Goal: Task Accomplishment & Management: Manage account settings

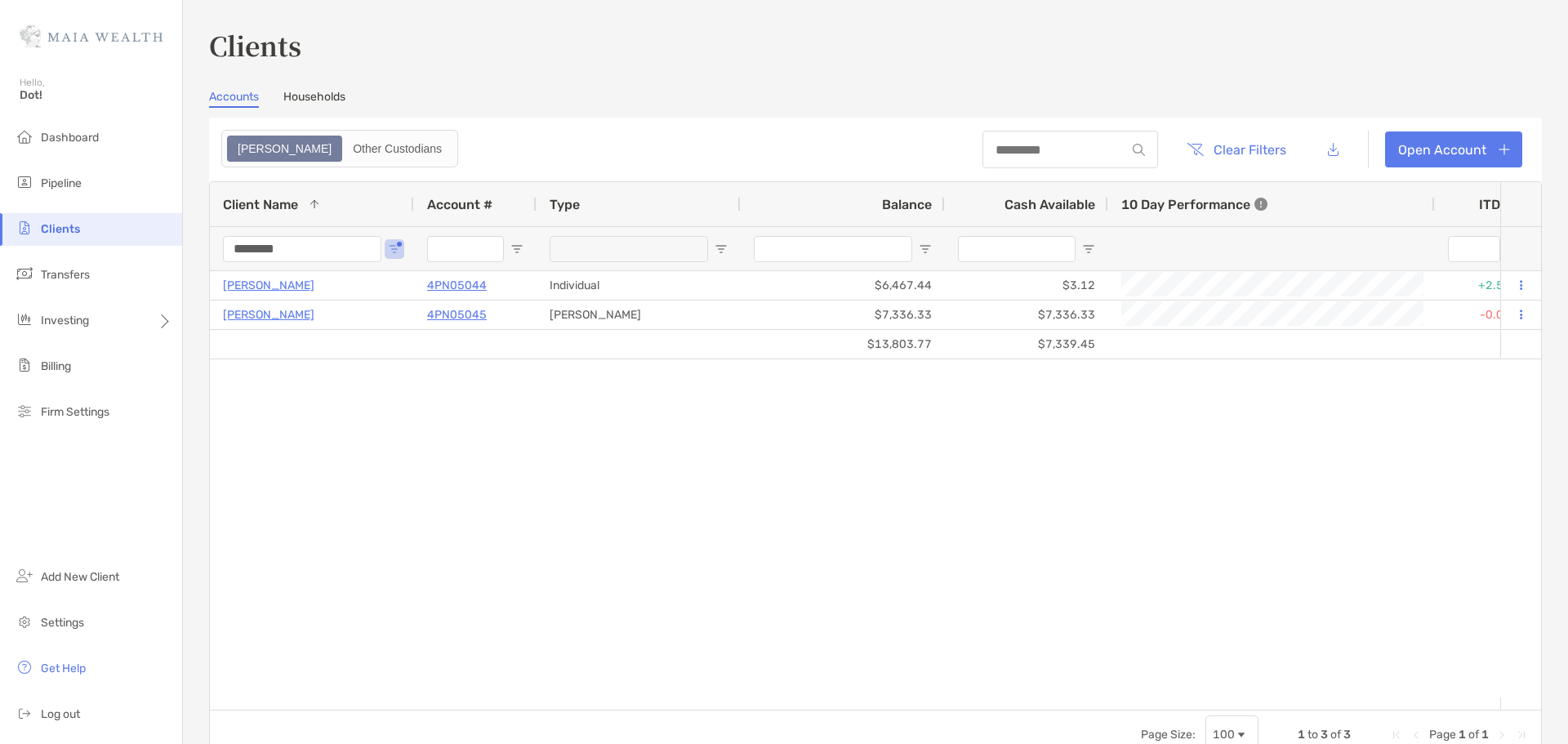
click at [366, 252] on input "********" at bounding box center [302, 249] width 159 height 26
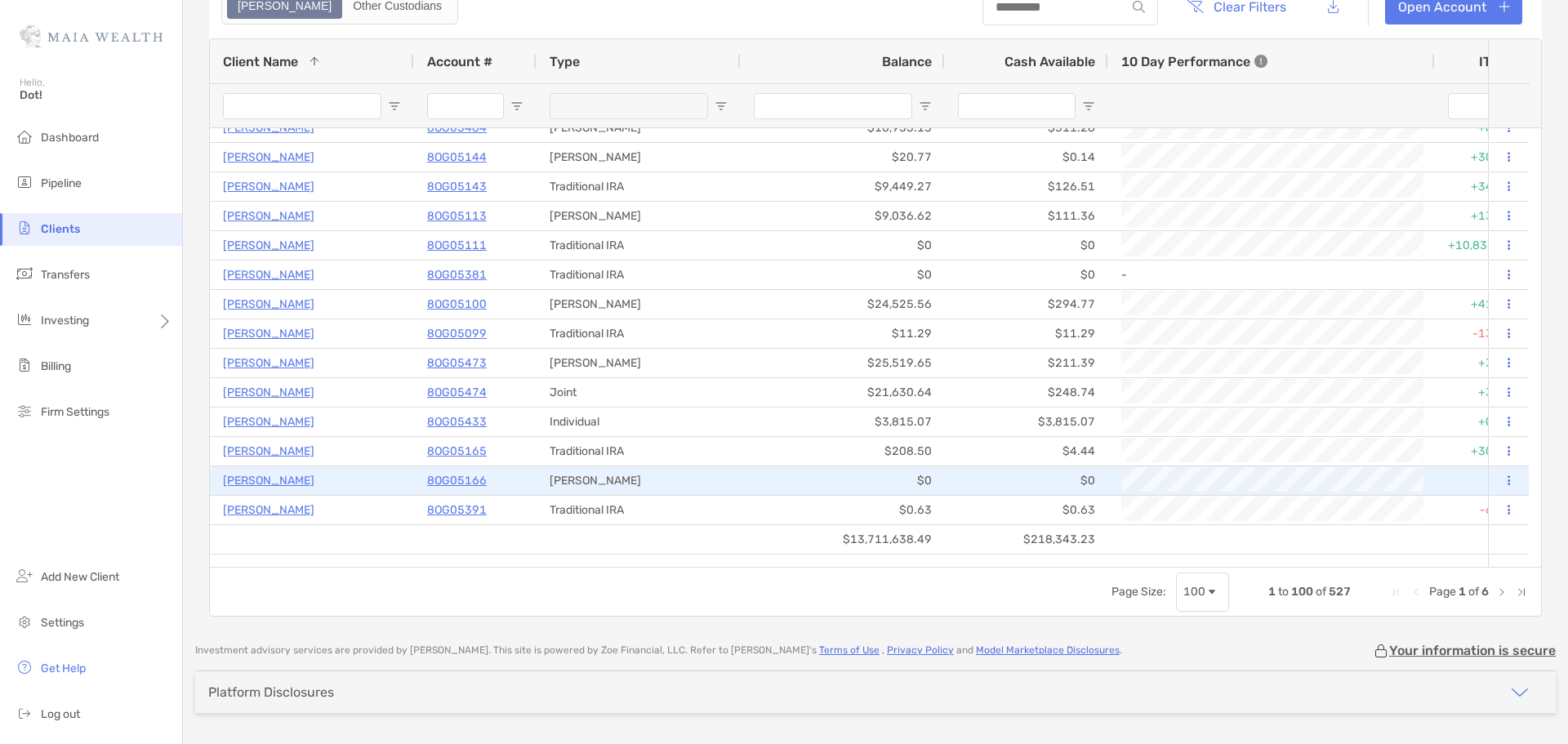
scroll to position [190, 0]
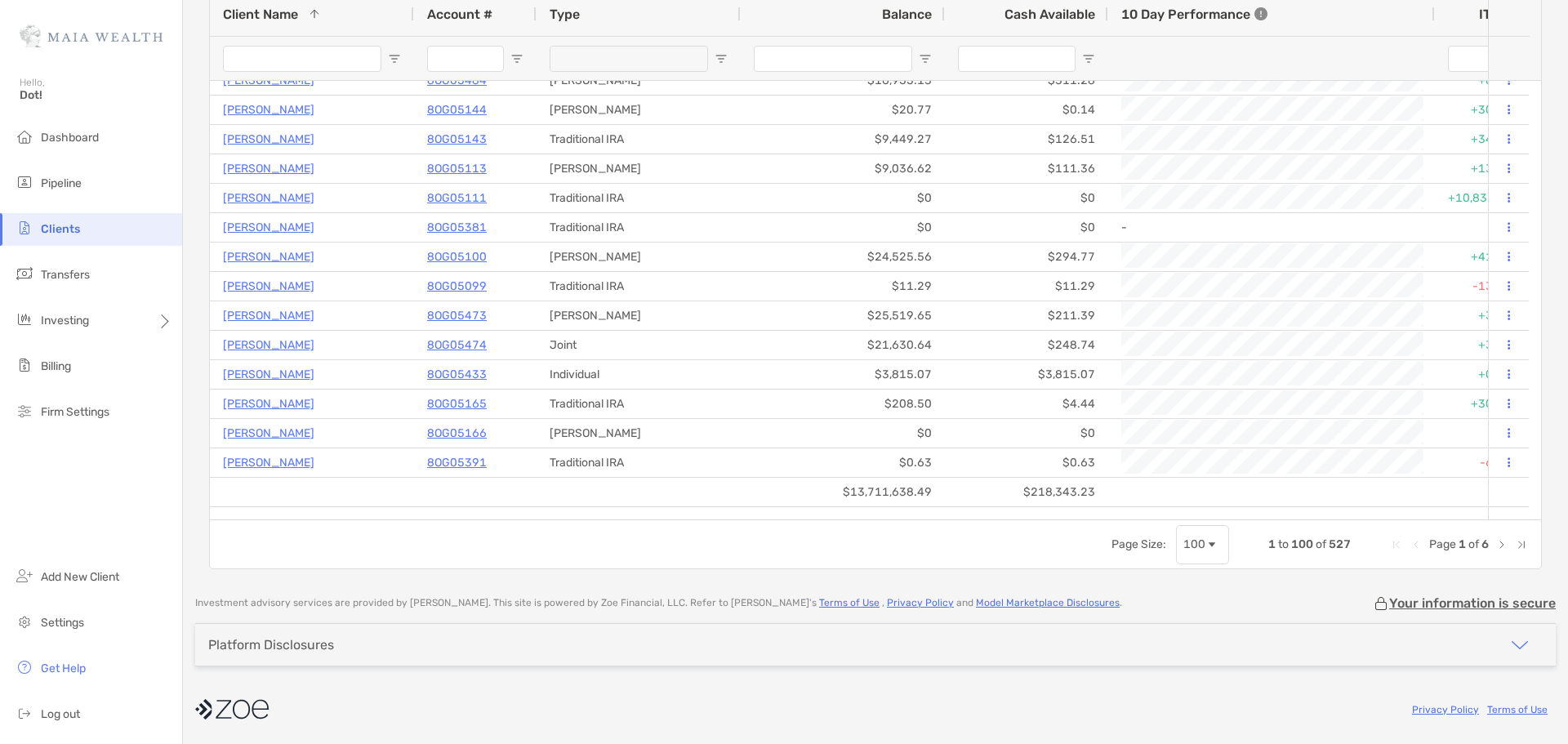
click at [1193, 553] on div "100" at bounding box center [1203, 545] width 54 height 40
click at [1195, 527] on div "100" at bounding box center [1203, 545] width 54 height 40
click at [1205, 538] on span "Page Size" at bounding box center [1211, 544] width 13 height 13
click at [870, 559] on div "Page Size: 500 1 to 500 of 527 Page 1 of 2" at bounding box center [875, 543] width 1331 height 49
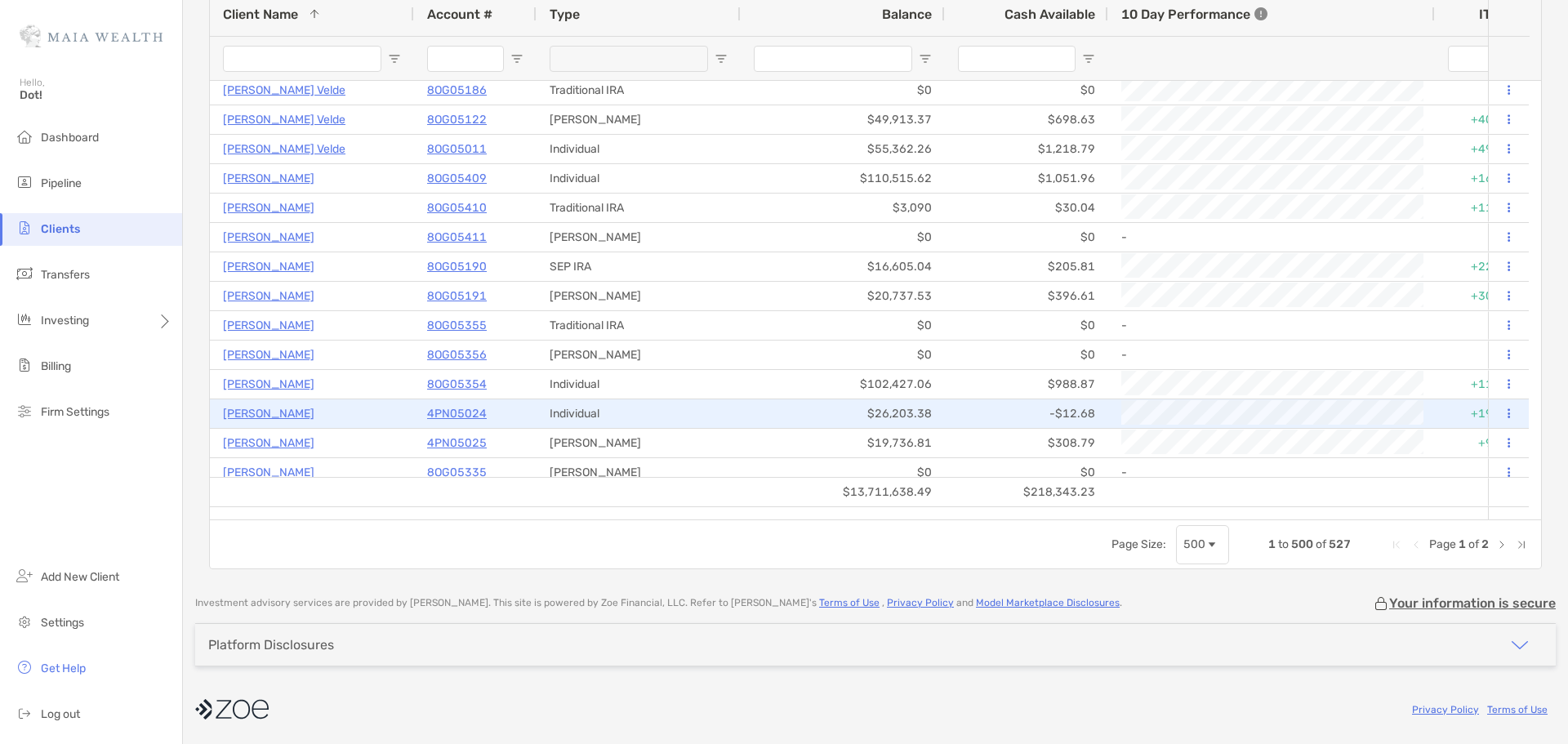
scroll to position [0, 0]
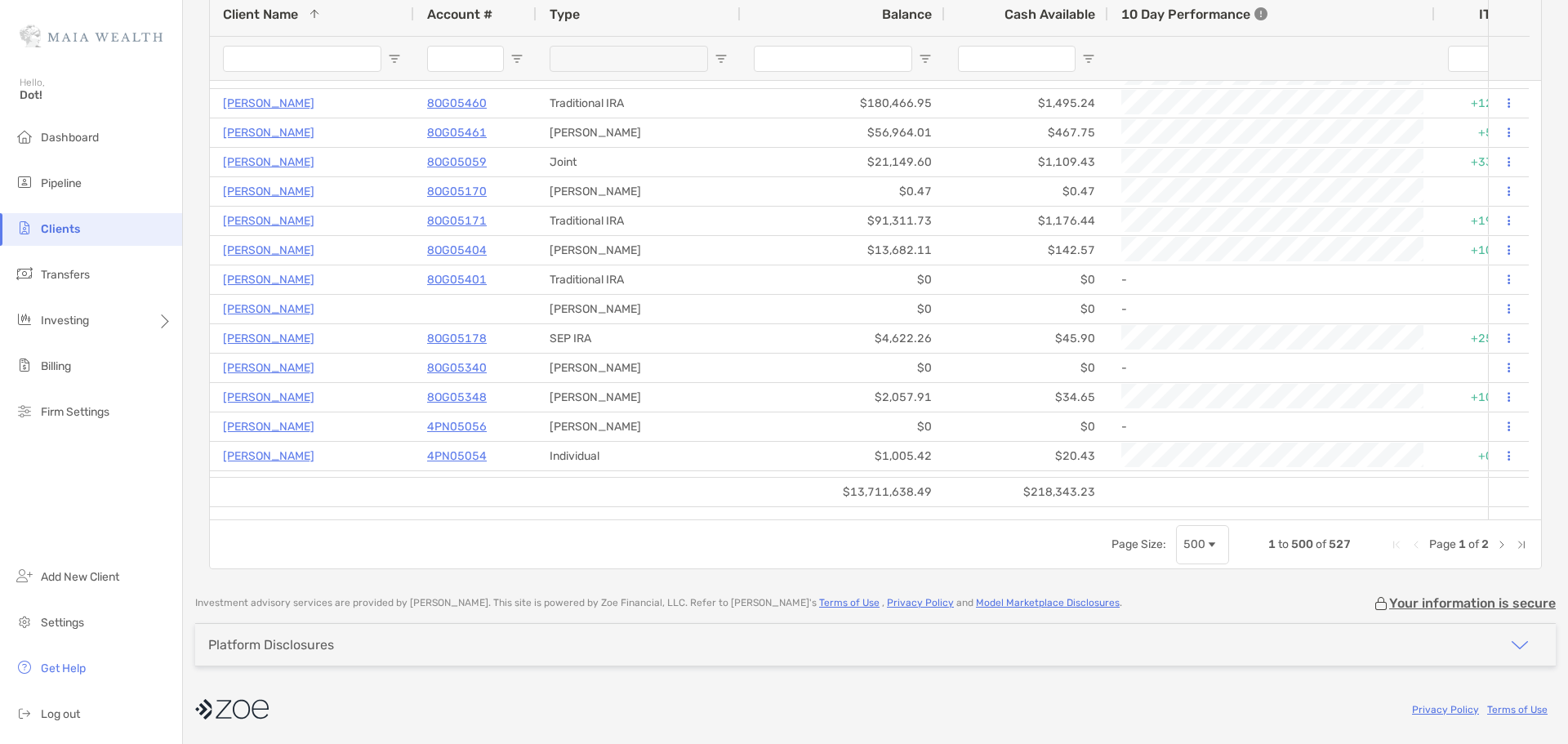
click at [336, 46] on input "Client Name Filter Input" at bounding box center [302, 58] width 159 height 26
type input "*****"
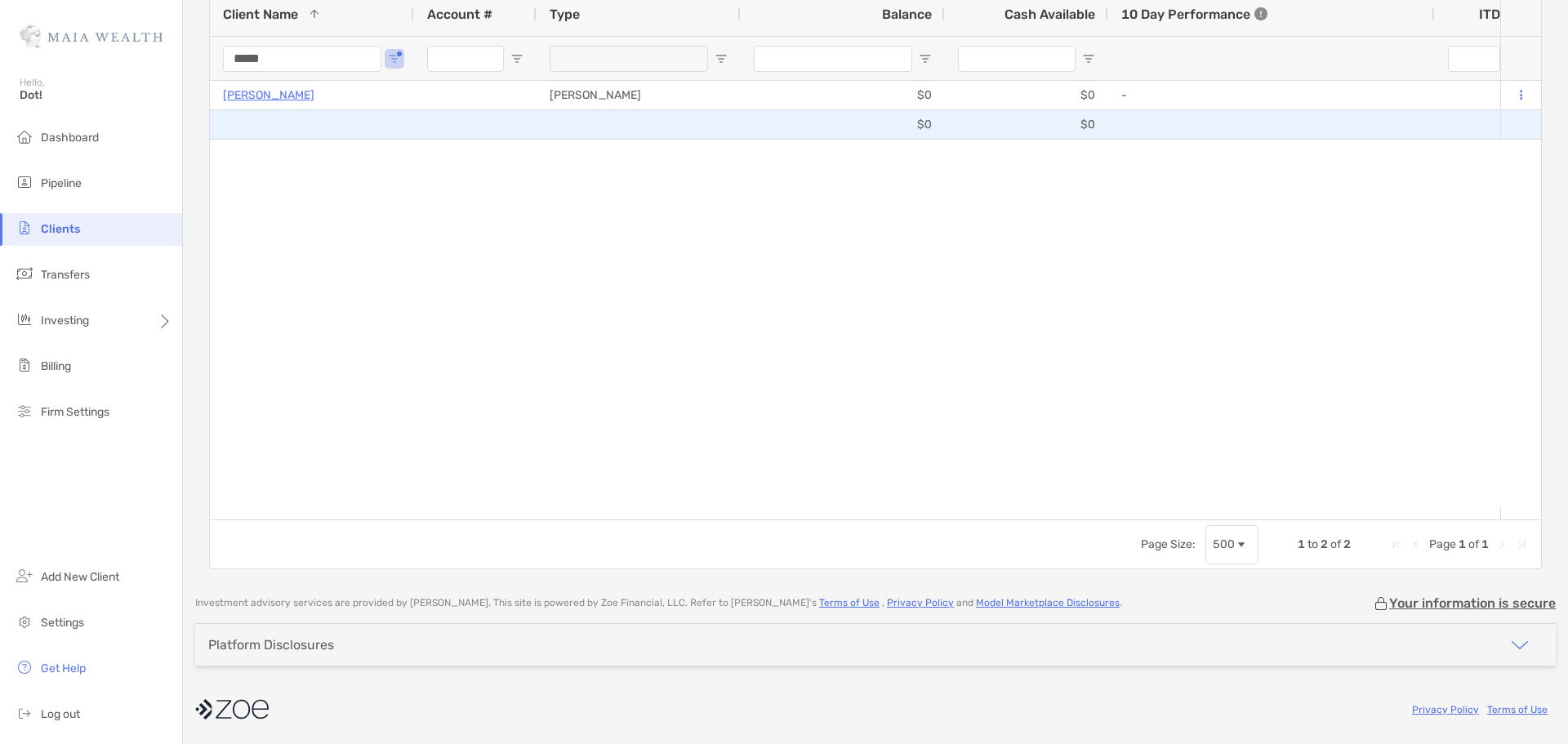
click at [253, 90] on p "[PERSON_NAME]" at bounding box center [269, 95] width 91 height 21
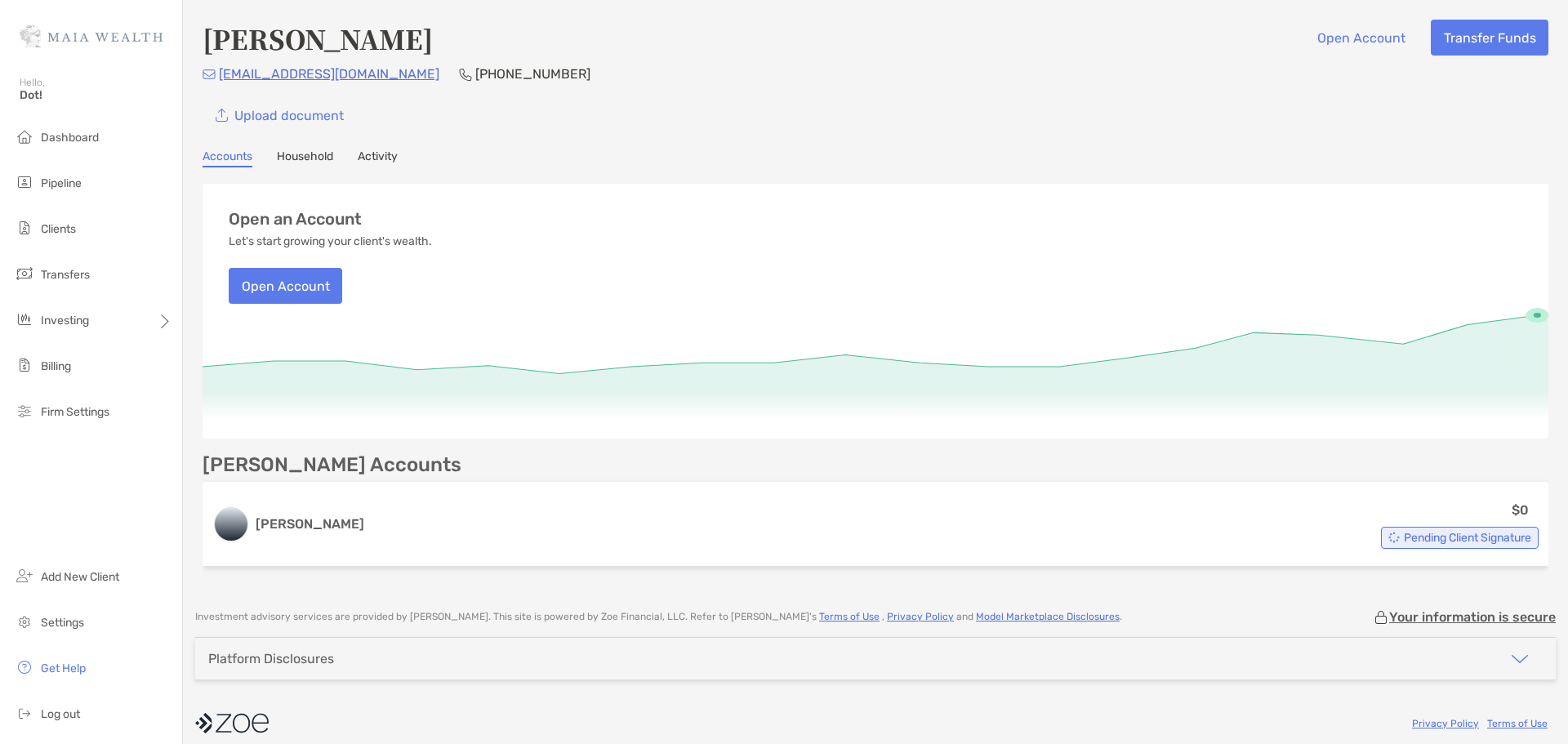
click at [310, 166] on link "Household" at bounding box center [304, 159] width 56 height 18
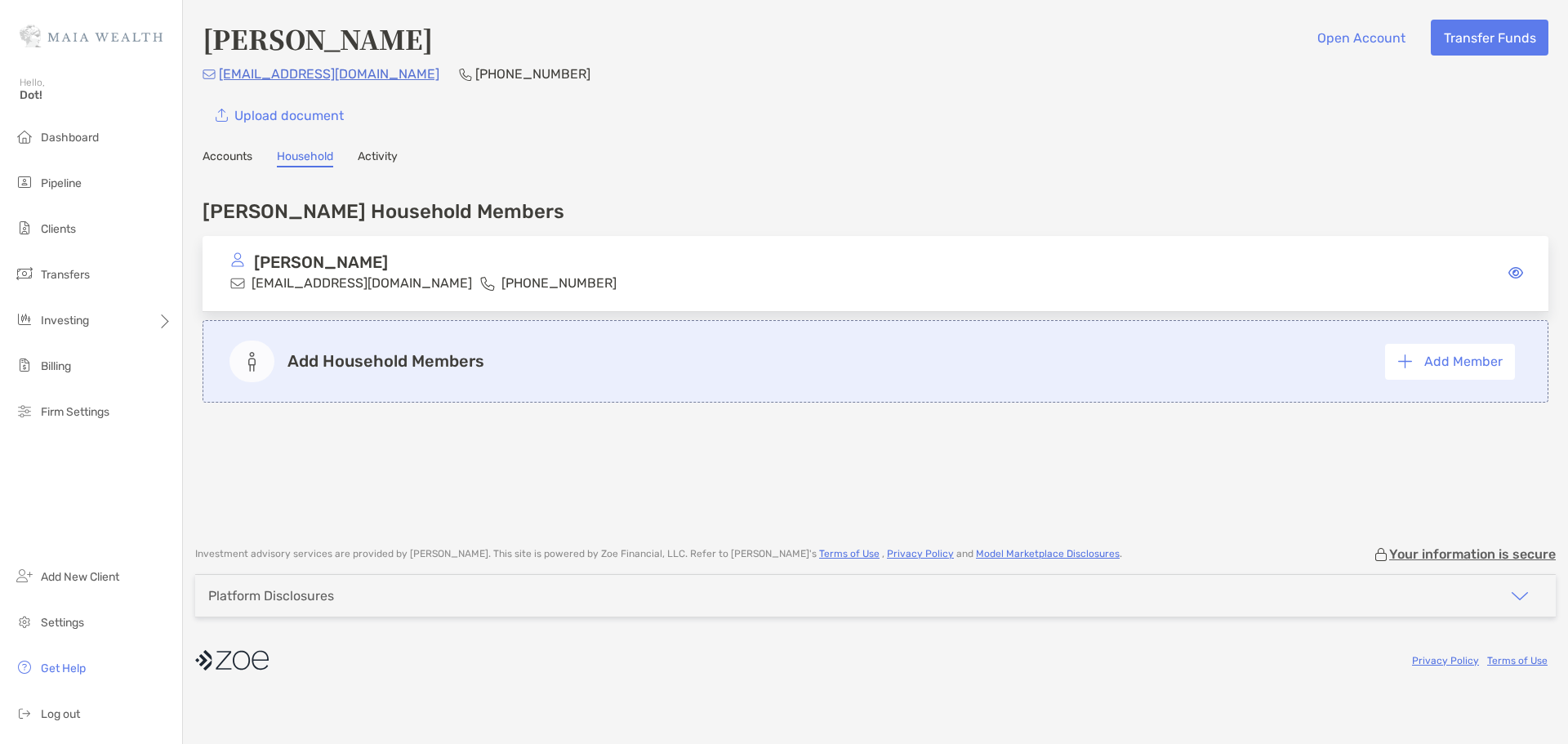
click at [474, 454] on div "[PERSON_NAME] Household Members [PERSON_NAME] [PERSON_NAME][EMAIL_ADDRESS][DOMA…" at bounding box center [875, 347] width 1346 height 327
click at [204, 159] on link "Accounts" at bounding box center [227, 159] width 50 height 18
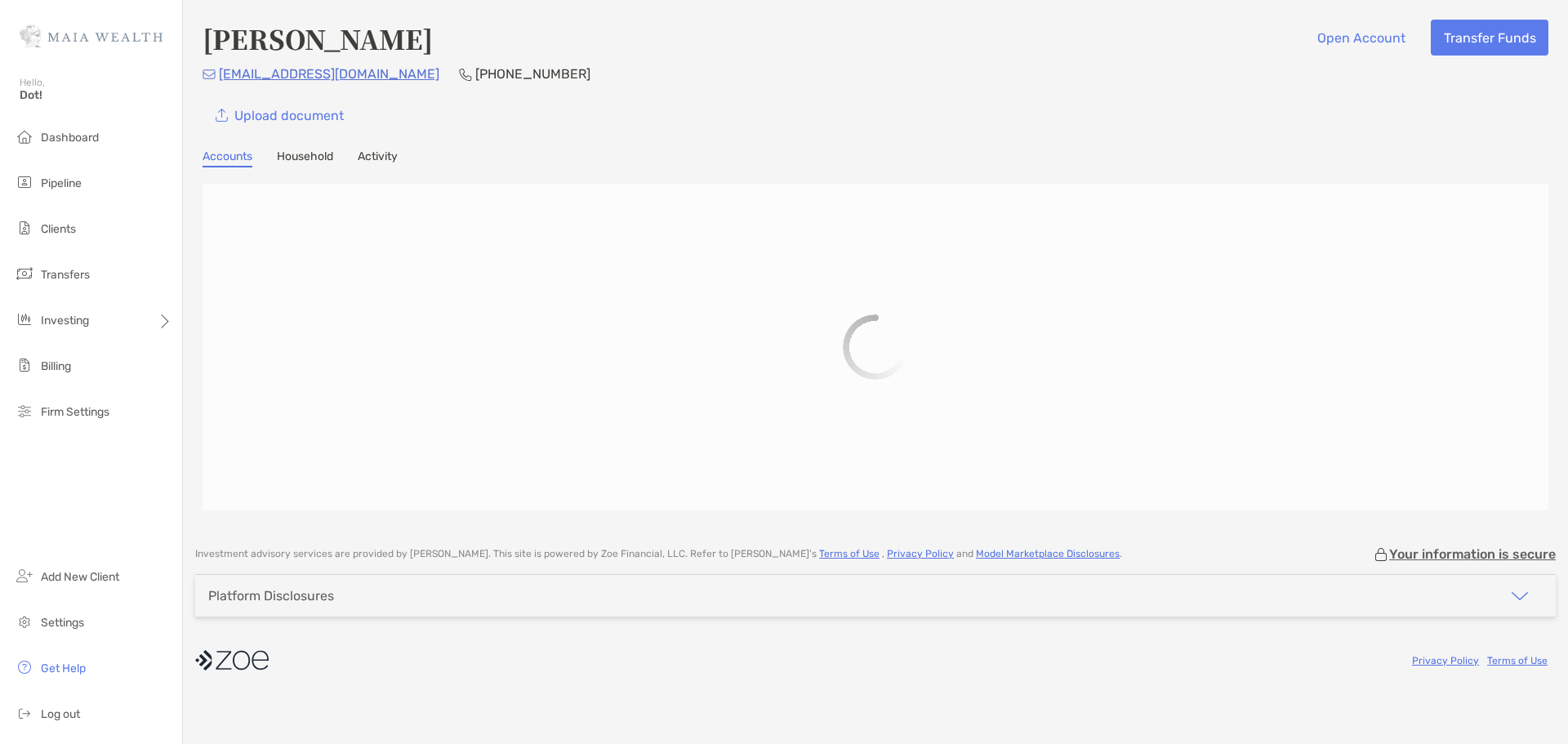
click at [405, 160] on div "Accounts Household Activity" at bounding box center [875, 159] width 1346 height 18
click at [399, 160] on div "Accounts Household Activity" at bounding box center [875, 159] width 1346 height 18
click at [396, 160] on link "Activity" at bounding box center [378, 159] width 40 height 18
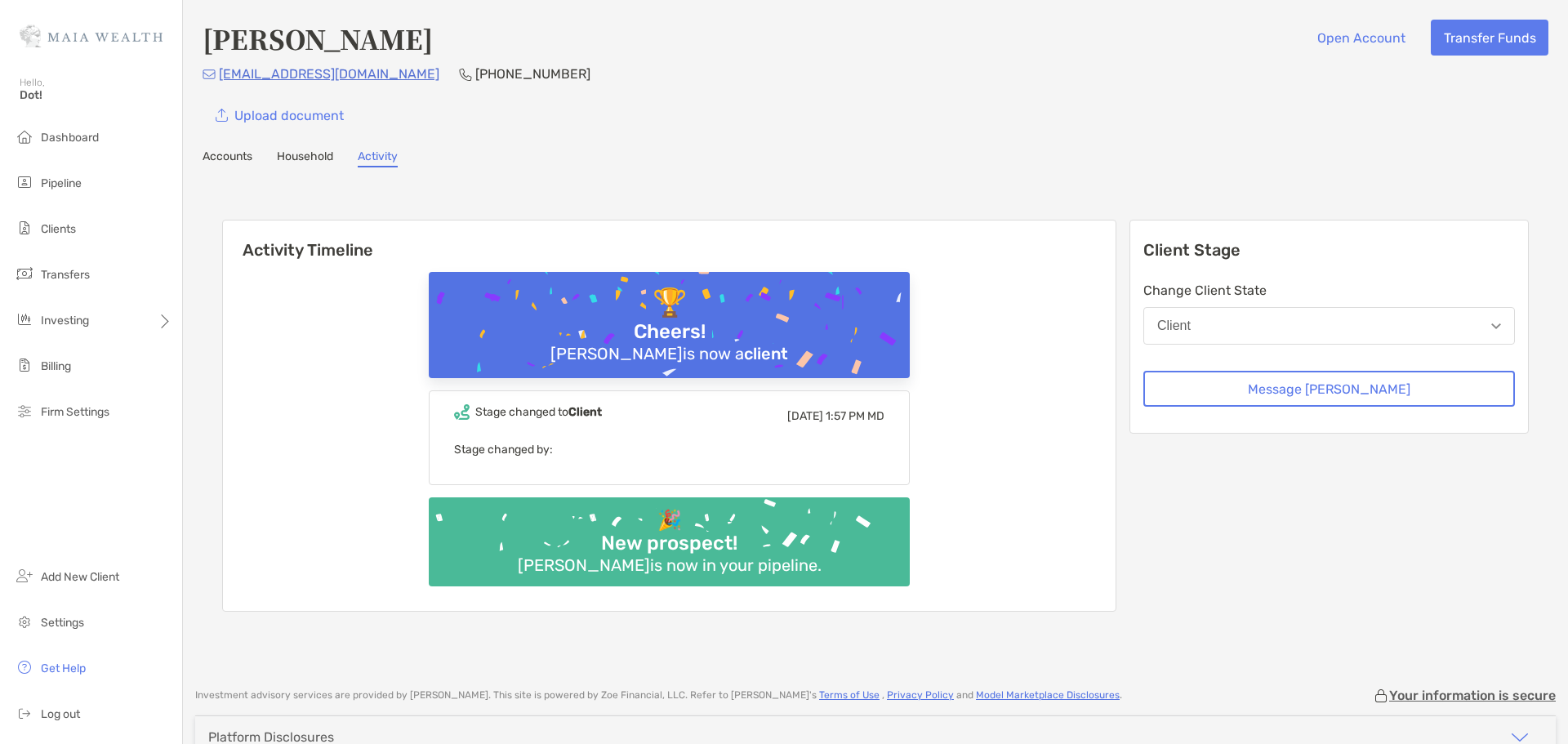
click at [240, 169] on div "[PERSON_NAME] Open Account Transfer Funds [EMAIL_ADDRESS][DOMAIN_NAME] [PHONE_N…" at bounding box center [876, 335] width 1386 height 671
click at [235, 165] on link "Accounts" at bounding box center [227, 159] width 50 height 18
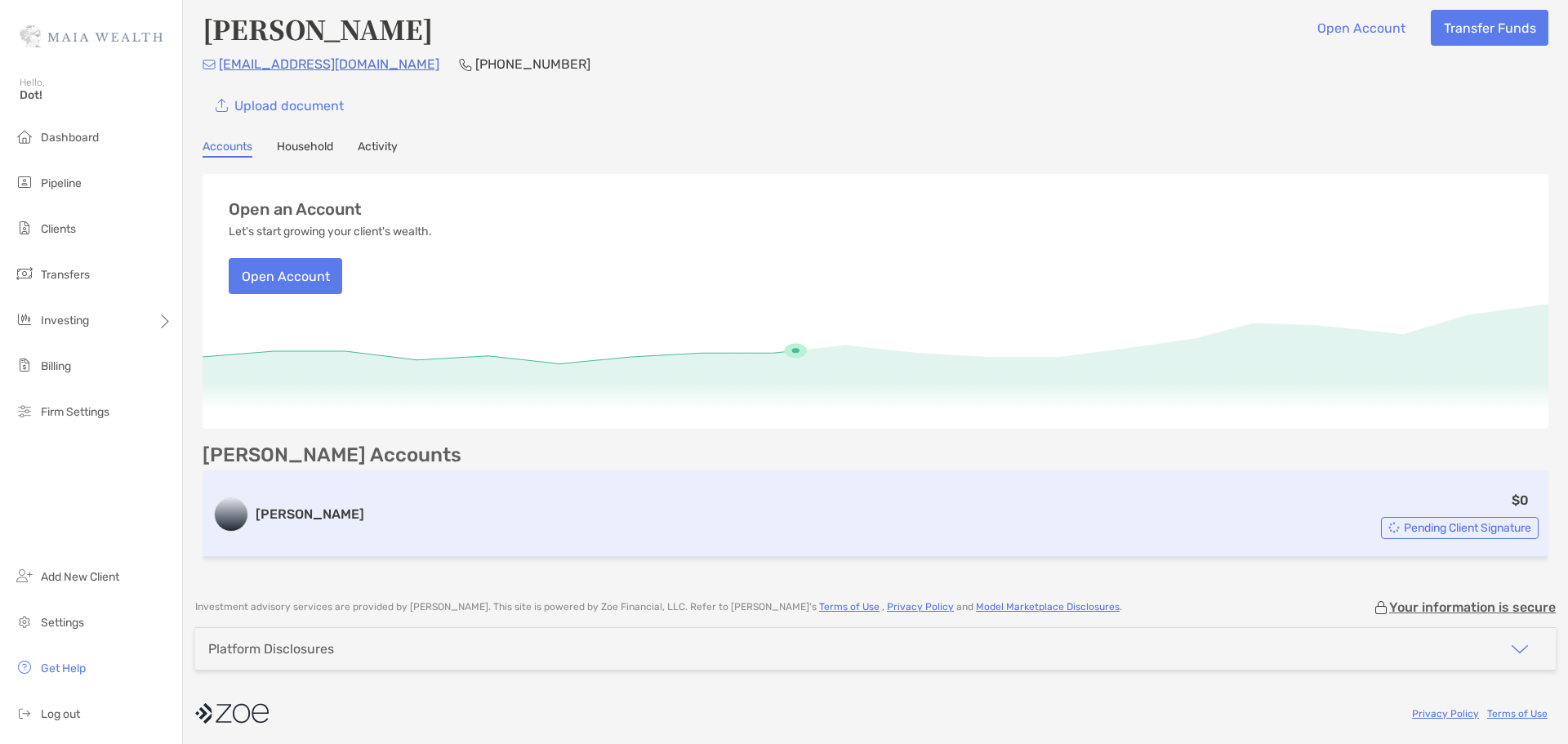
scroll to position [14, 0]
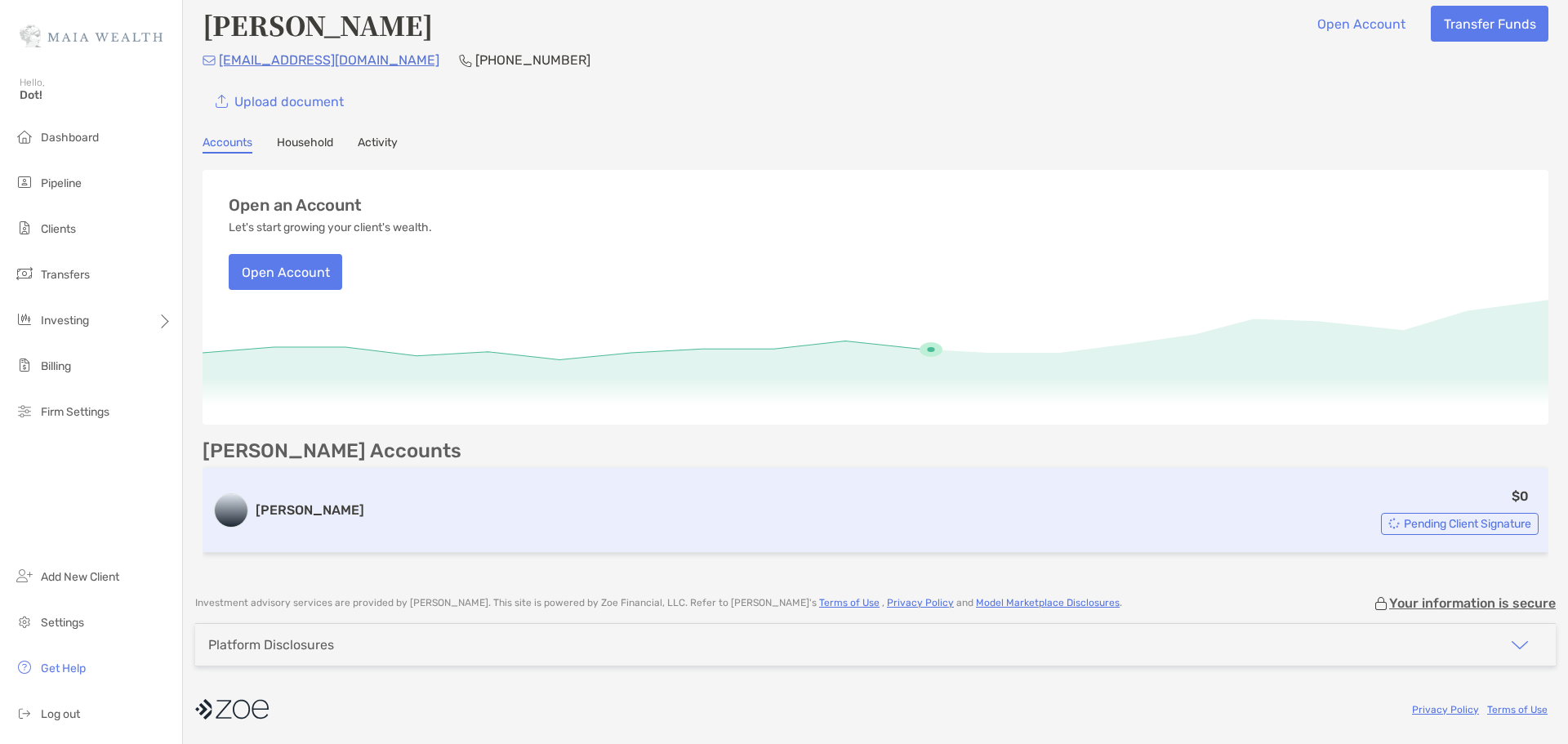
click at [1072, 503] on div "$0 Pending Client Signature" at bounding box center [954, 509] width 1168 height 49
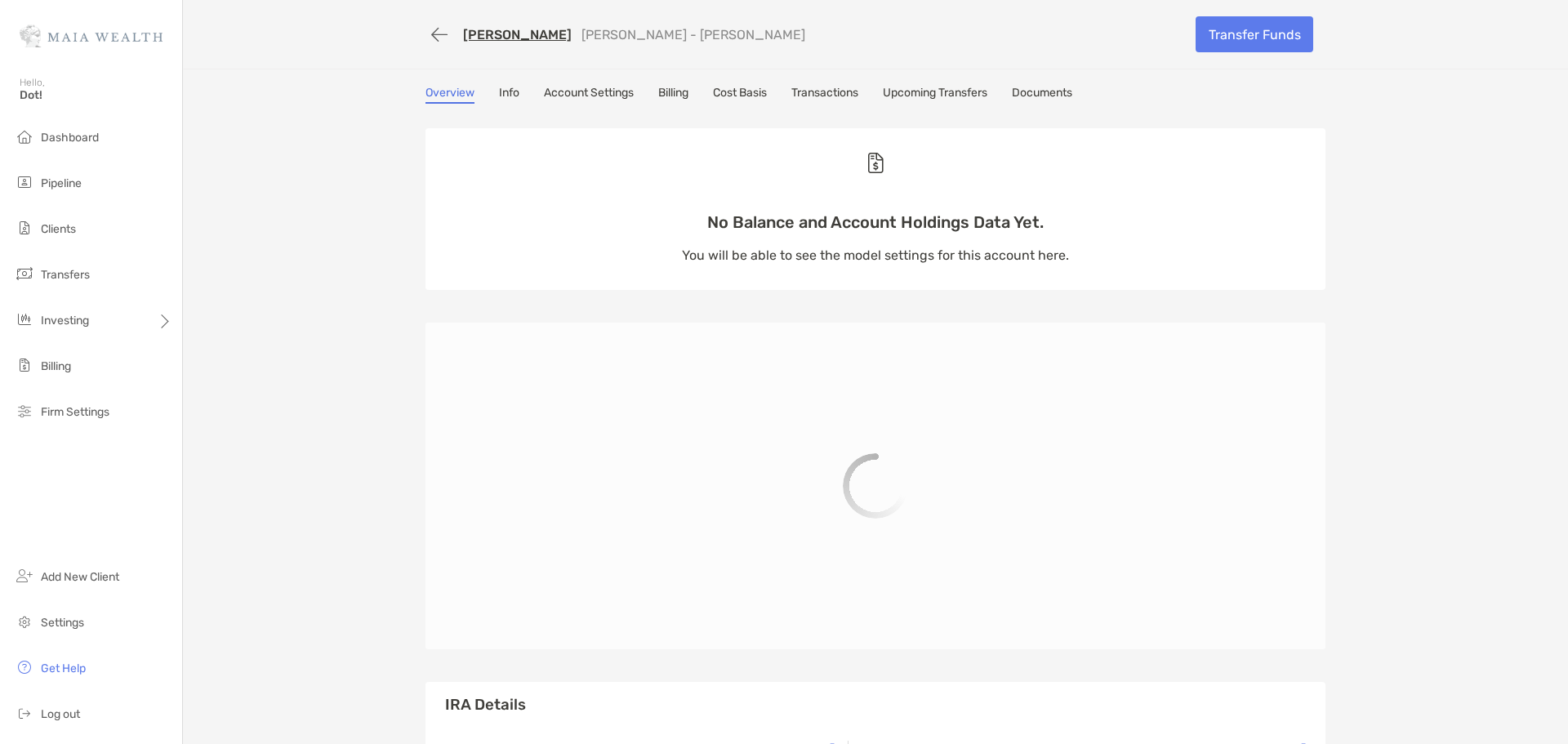
click at [587, 94] on link "Account Settings" at bounding box center [589, 95] width 90 height 18
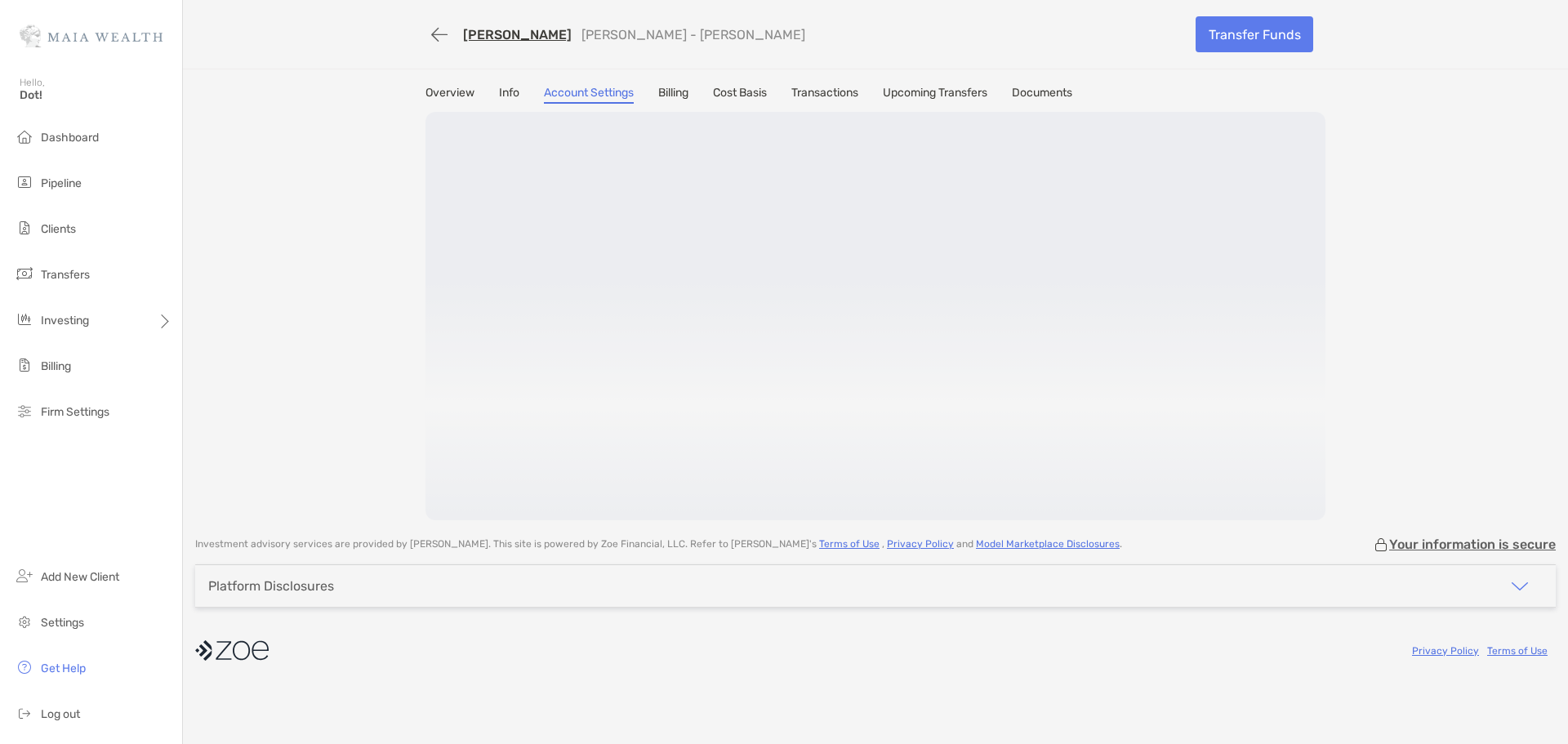
click at [510, 99] on link "Info" at bounding box center [508, 95] width 21 height 18
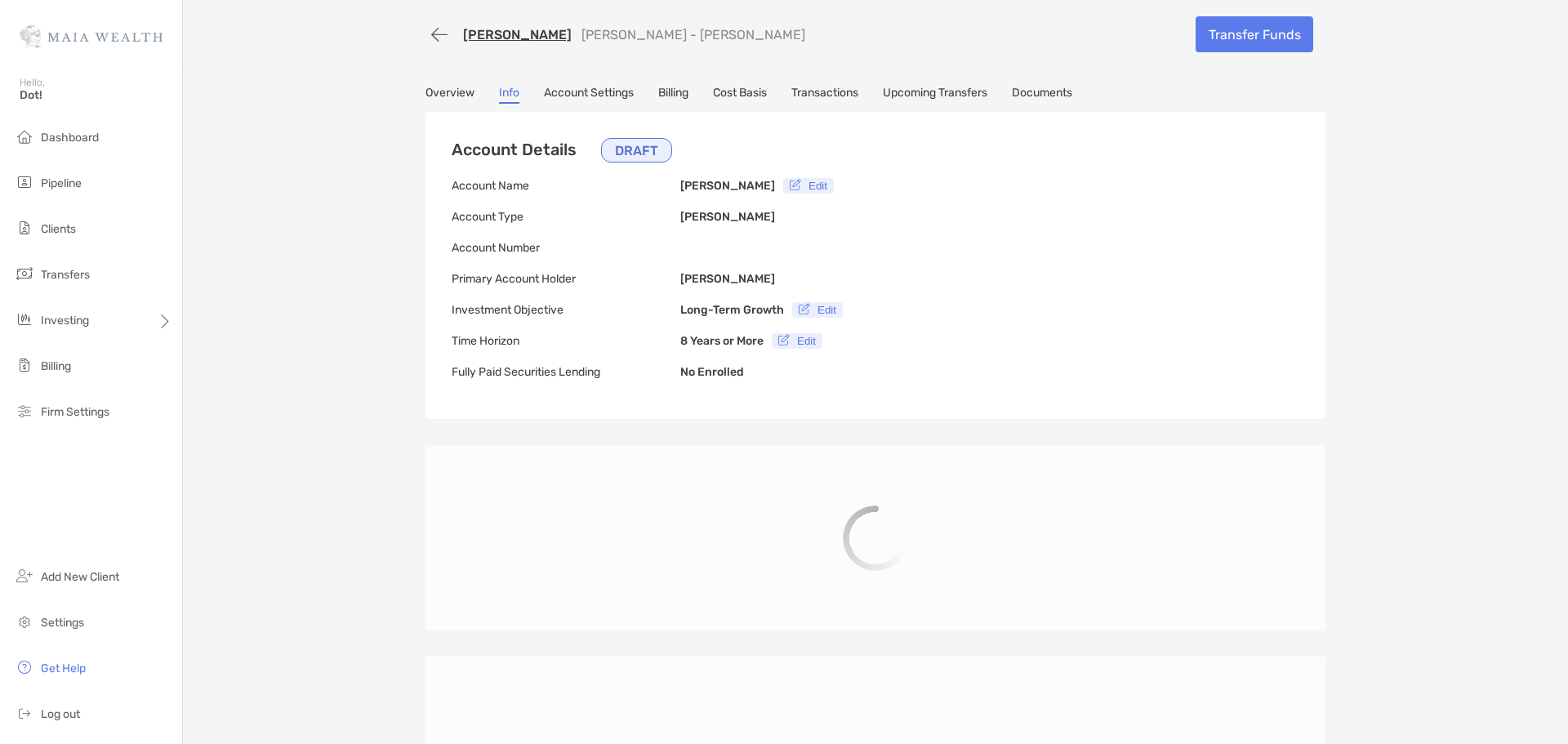
type input "**********"
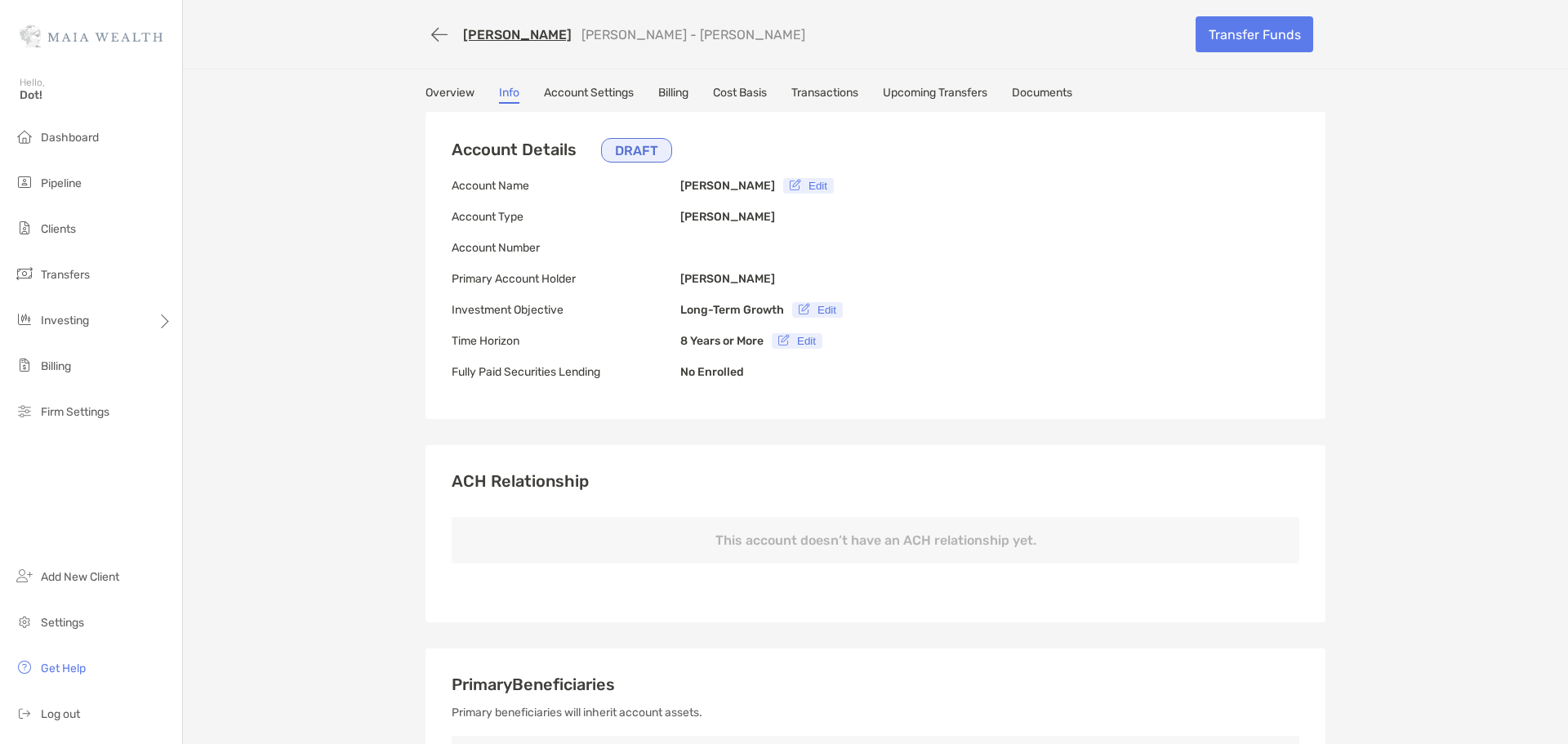
click at [415, 36] on div "[PERSON_NAME] [PERSON_NAME] - [PERSON_NAME] Transfer Funds" at bounding box center [875, 34] width 933 height 68
click at [425, 35] on button "button" at bounding box center [439, 35] width 28 height 30
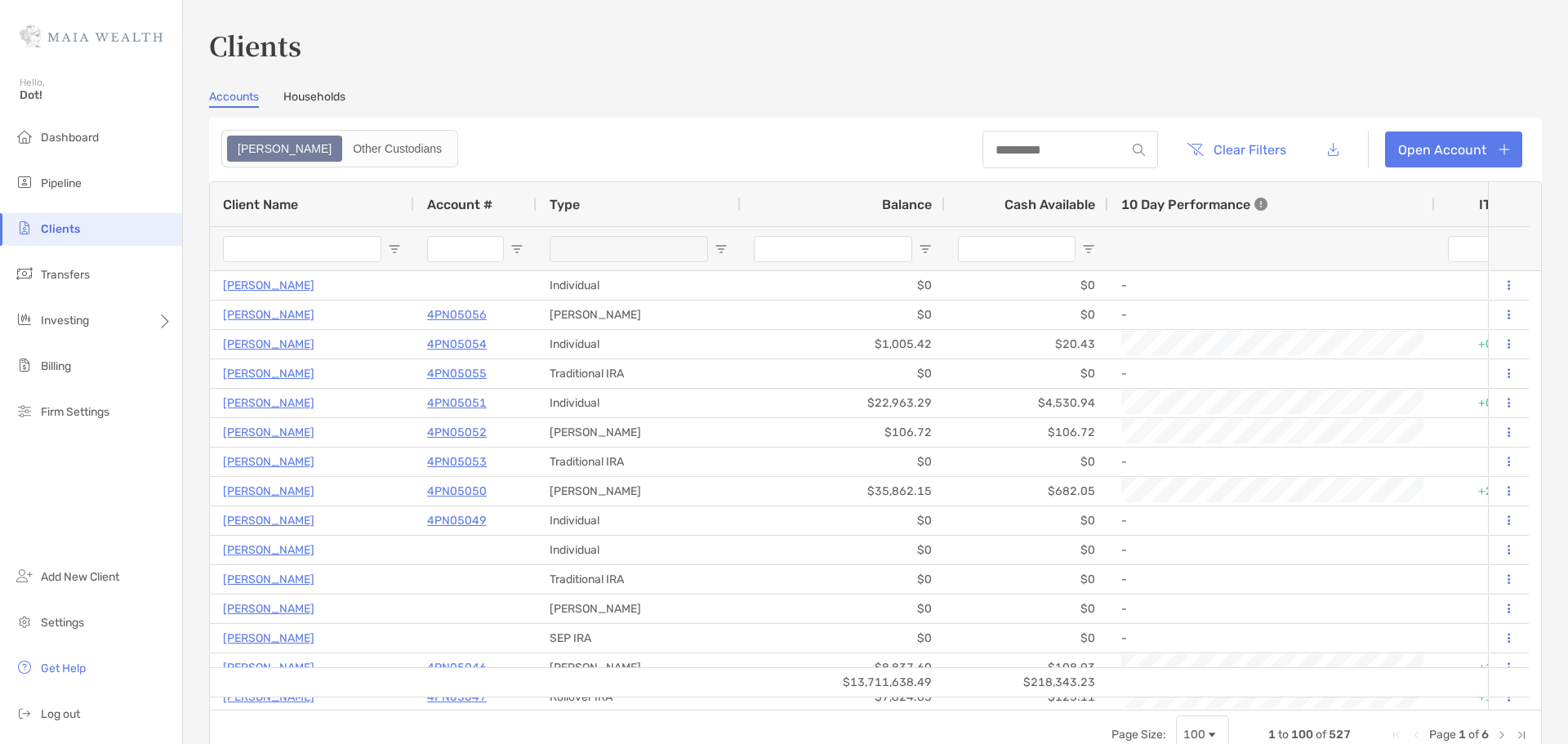
type input "*****"
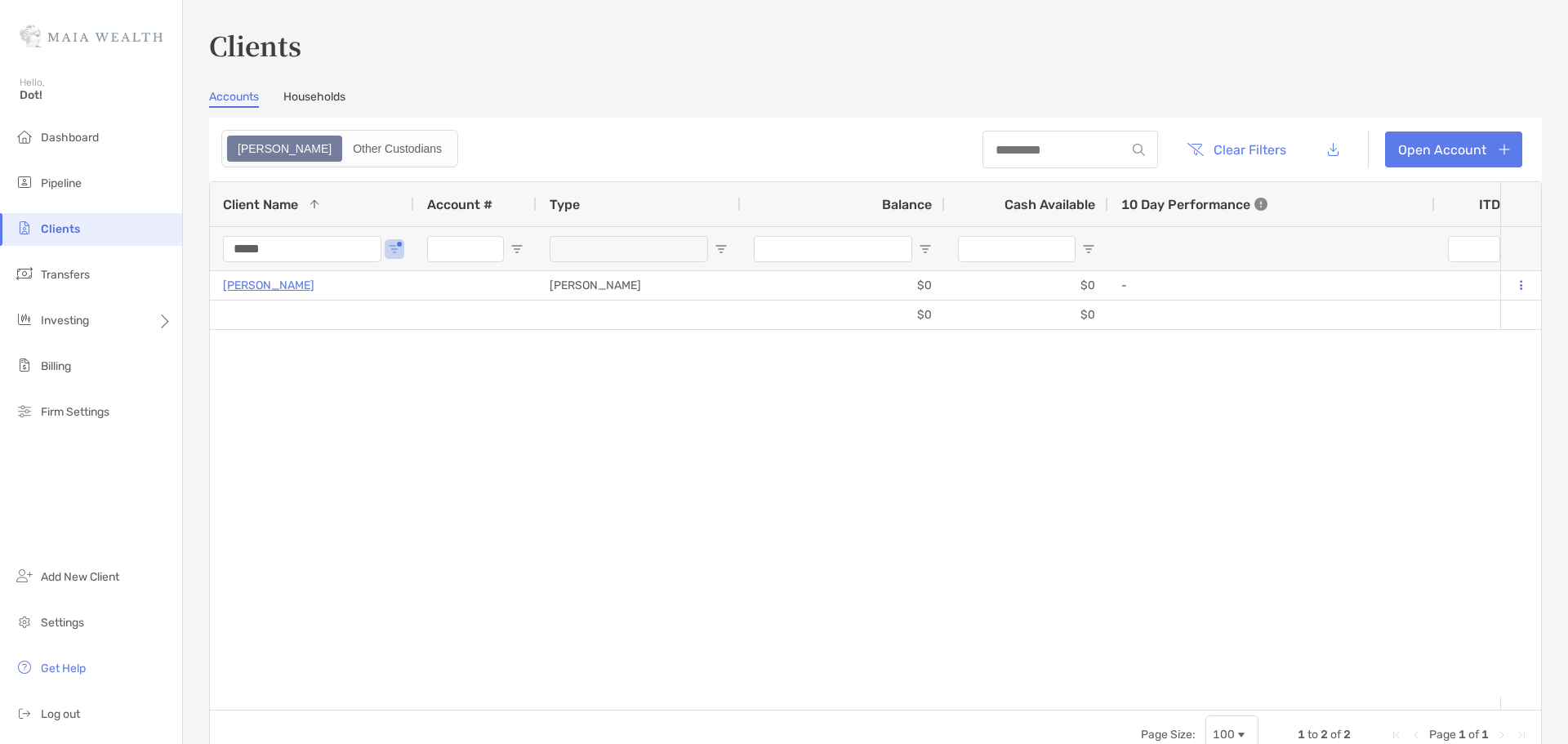
click at [309, 245] on input "*****" at bounding box center [302, 249] width 159 height 26
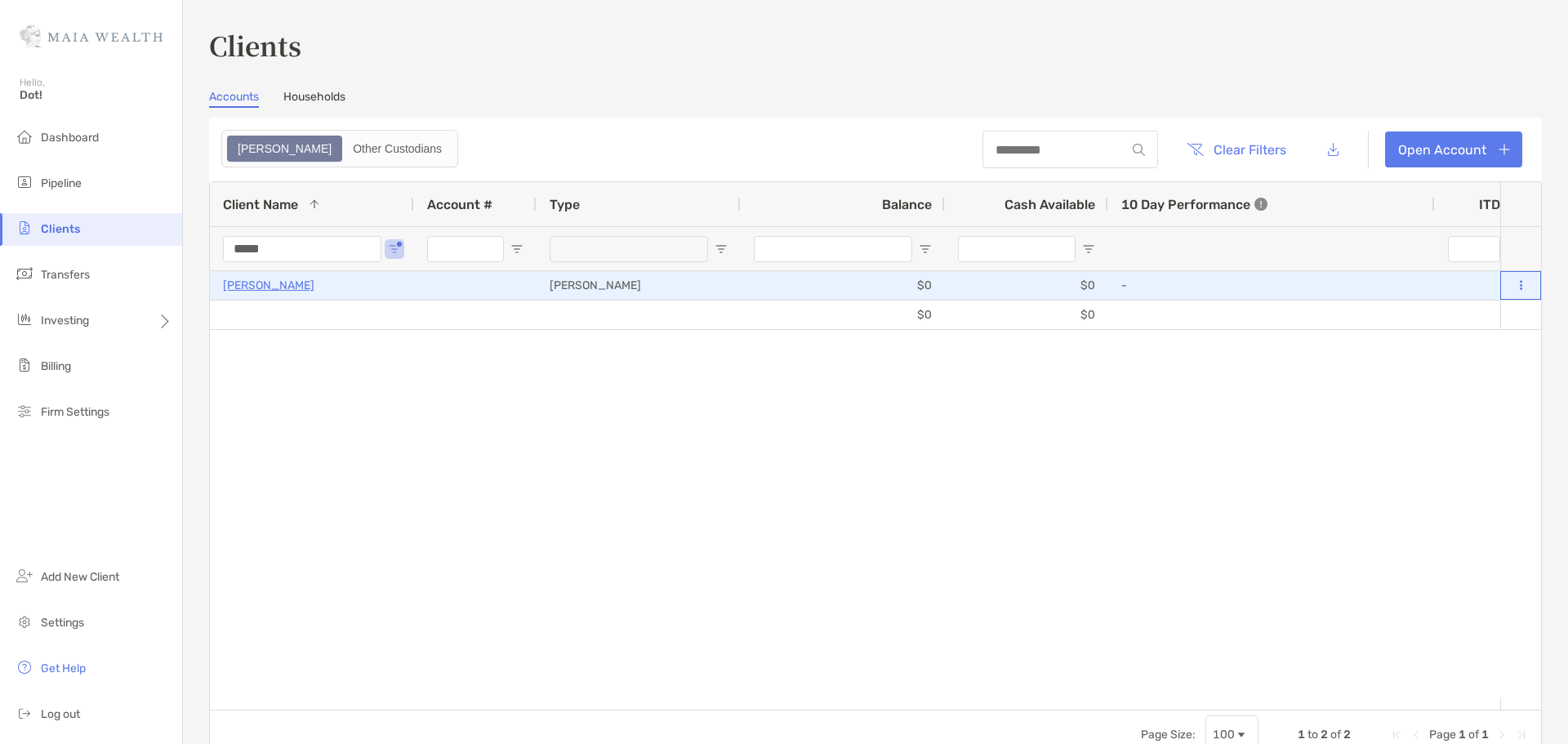
click at [1513, 290] on button at bounding box center [1520, 285] width 15 height 16
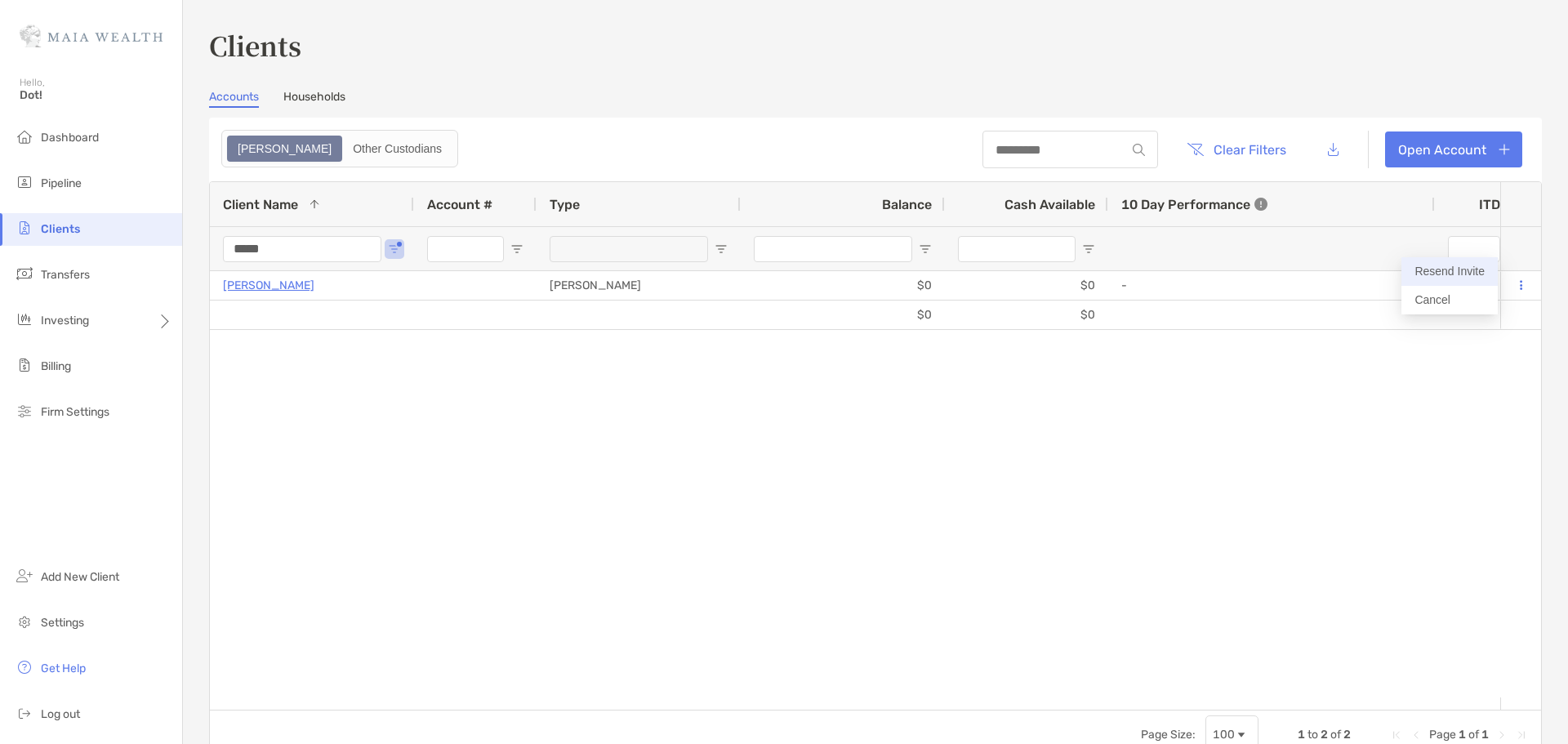
click at [1480, 270] on button "Resend Invite" at bounding box center [1449, 271] width 96 height 29
